Goal: Task Accomplishment & Management: Manage account settings

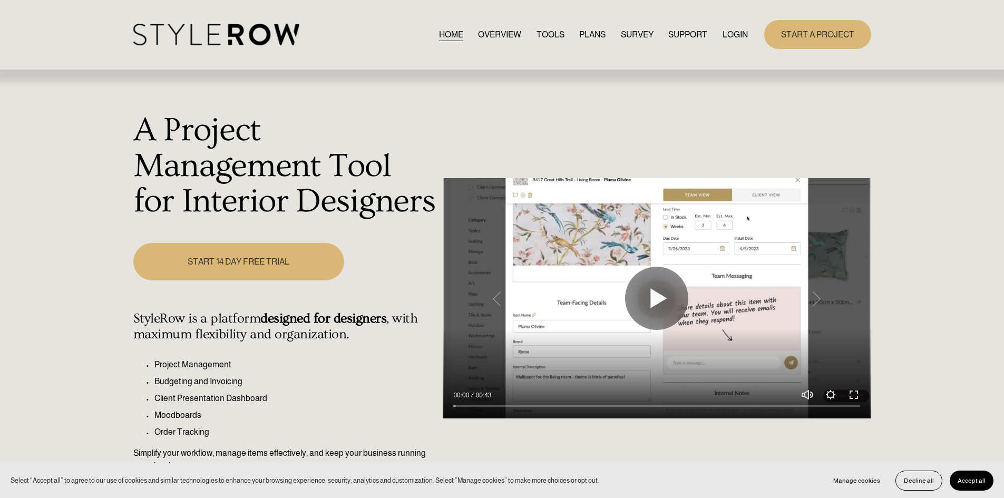
click at [726, 37] on link "LOGIN" at bounding box center [734, 34] width 25 height 14
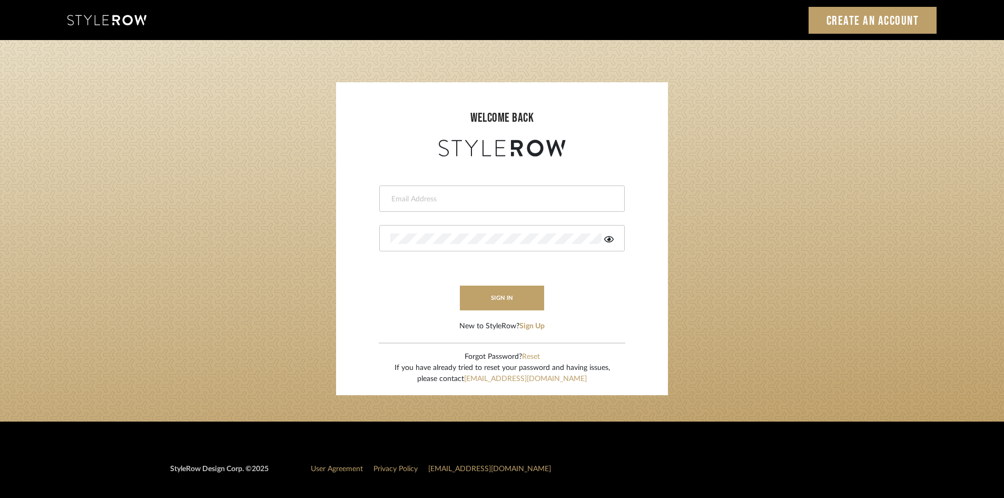
type input "ali.altamash24@gmail.com"
click at [511, 296] on button "sign in" at bounding box center [502, 298] width 84 height 25
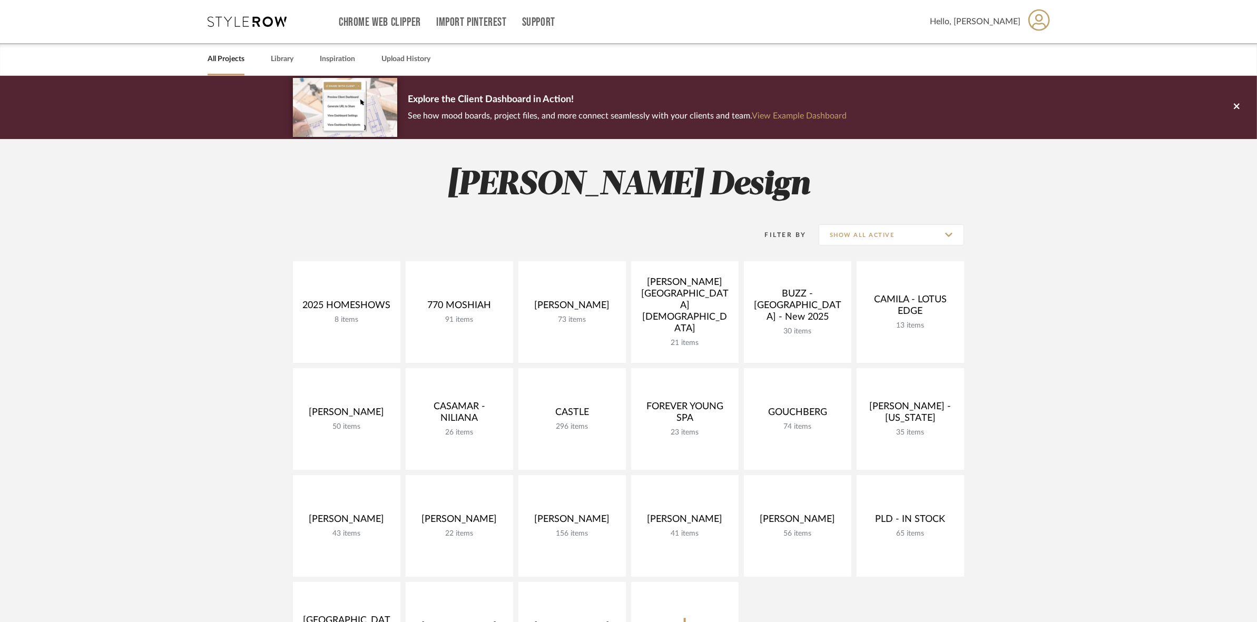
click at [191, 389] on project-collections "Explore the Client Dashboard in Action! See how mood boards, project files, and…" at bounding box center [628, 526] width 1257 height 900
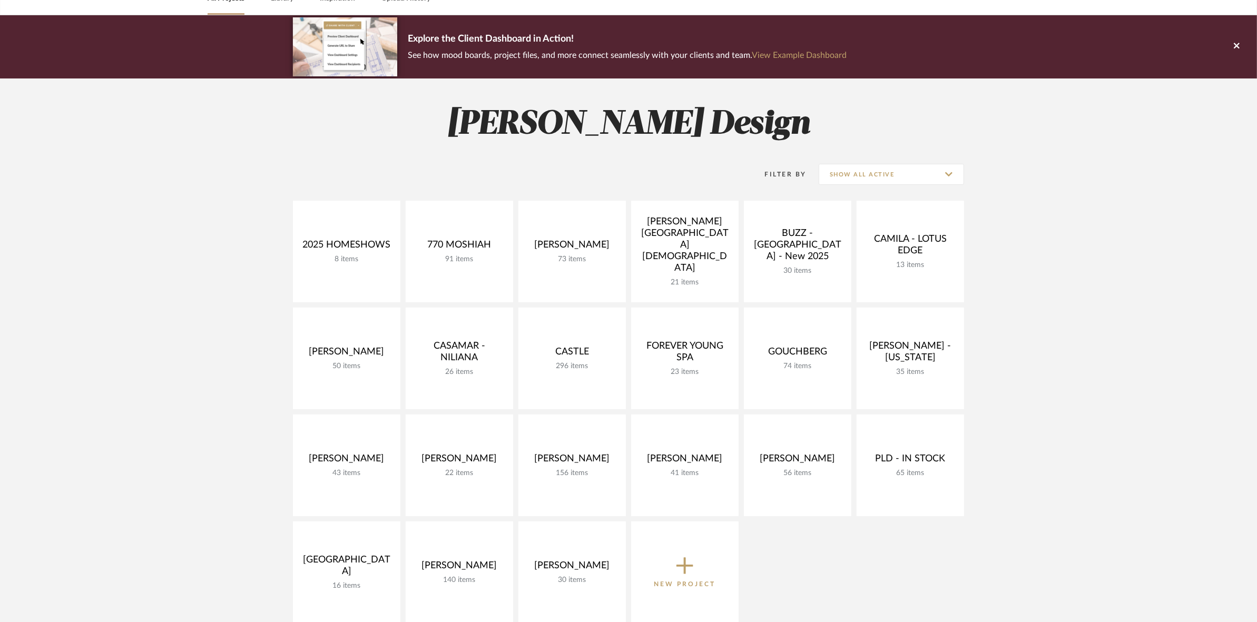
scroll to position [66, 0]
